Goal: Register for event/course

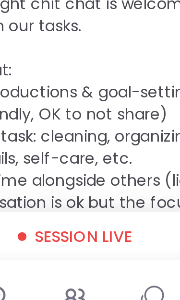
click at [73, 242] on span "Session live" at bounding box center [94, 247] width 42 height 10
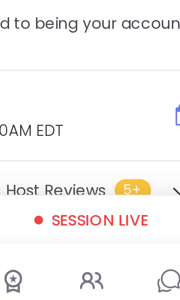
scroll to position [273, 0]
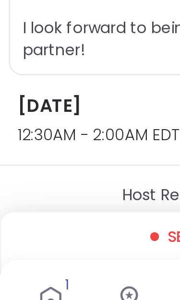
click at [57, 198] on span "12:30AM - 2:00AM EDT" at bounding box center [58, 203] width 101 height 10
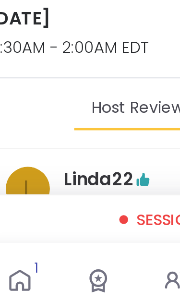
scroll to position [305, 0]
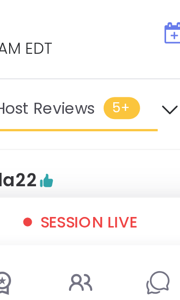
click at [73, 242] on span "Session live" at bounding box center [94, 247] width 42 height 10
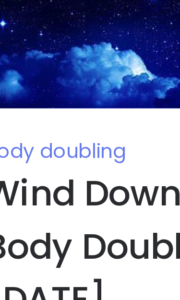
scroll to position [6, 0]
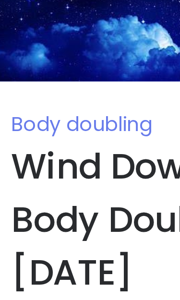
click at [54, 60] on span "Body doubling" at bounding box center [38, 66] width 61 height 12
click at [64, 73] on h1 "Wind Down Quiet Body Doubling - [DATE]" at bounding box center [90, 107] width 165 height 69
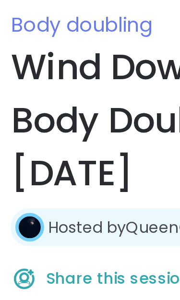
click at [65, 149] on link "Hosted by QueenOfTheNight" at bounding box center [72, 154] width 96 height 10
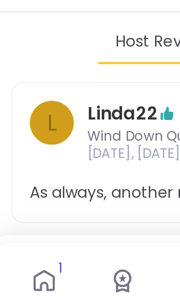
scroll to position [313, 0]
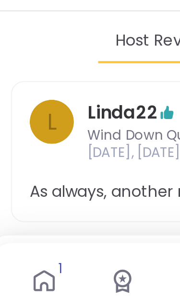
click at [18, 269] on icon at bounding box center [21, 273] width 9 height 9
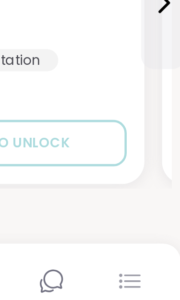
scroll to position [206, 2]
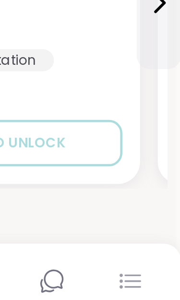
click at [152, 268] on icon at bounding box center [158, 274] width 12 height 12
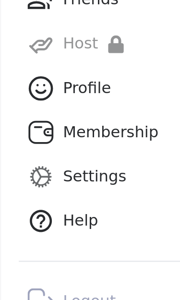
scroll to position [559, 0]
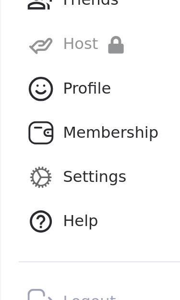
click at [41, 278] on div "Logout" at bounding box center [38, 283] width 23 height 10
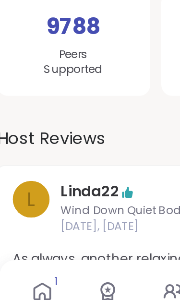
scroll to position [142, 0]
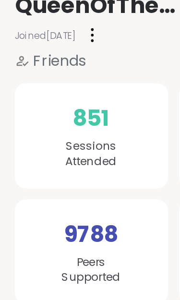
click at [35, 39] on span "Friends" at bounding box center [30, 45] width 27 height 12
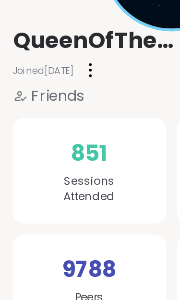
scroll to position [97, 0]
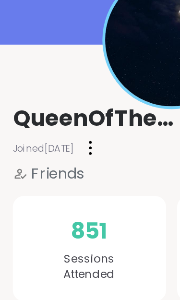
click at [11, 88] on icon at bounding box center [12, 90] width 6 height 5
click at [12, 87] on icon at bounding box center [12, 90] width 8 height 8
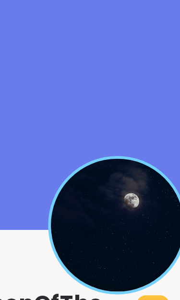
scroll to position [0, 0]
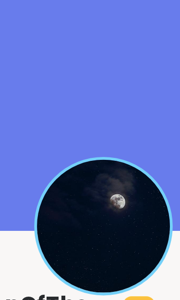
click at [60, 104] on img at bounding box center [90, 117] width 69 height 69
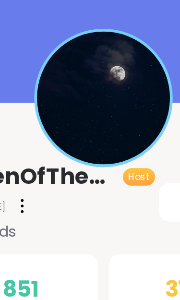
click at [56, 85] on img at bounding box center [90, 117] width 69 height 69
click at [33, 151] on span "QueenOfTheNight" at bounding box center [52, 158] width 89 height 15
click at [103, 155] on span "Host" at bounding box center [108, 158] width 11 height 7
click at [47, 151] on span "QueenOfTheNight" at bounding box center [52, 158] width 89 height 15
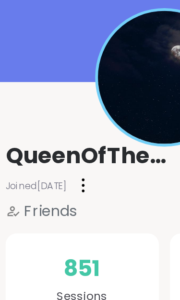
click at [57, 151] on span "QueenOfTheNight" at bounding box center [52, 158] width 89 height 15
click at [34, 182] on span "Friends" at bounding box center [30, 188] width 27 height 12
click at [33, 182] on span "Friends" at bounding box center [30, 188] width 27 height 12
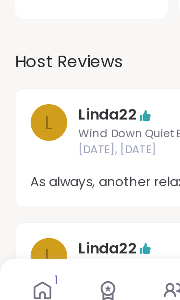
scroll to position [183, 0]
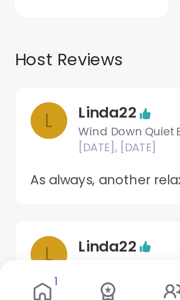
click at [19, 269] on icon at bounding box center [21, 273] width 9 height 9
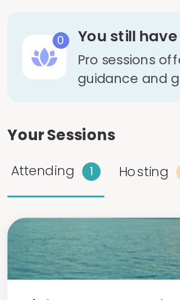
click at [49, 84] on div "Attending 1" at bounding box center [29, 91] width 50 height 26
click at [28, 85] on span "Attending" at bounding box center [22, 90] width 33 height 10
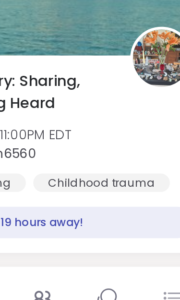
scroll to position [22, 0]
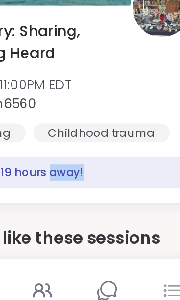
click at [67, 133] on div "Night Sanctuary: Sharing, Listening, Being Heard Mon, Sep 08 | 10:00PM - 11:00P…" at bounding box center [90, 164] width 157 height 63
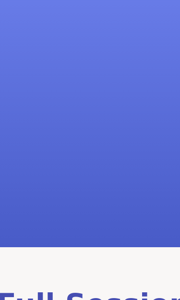
scroll to position [0, 0]
